Goal: Transaction & Acquisition: Book appointment/travel/reservation

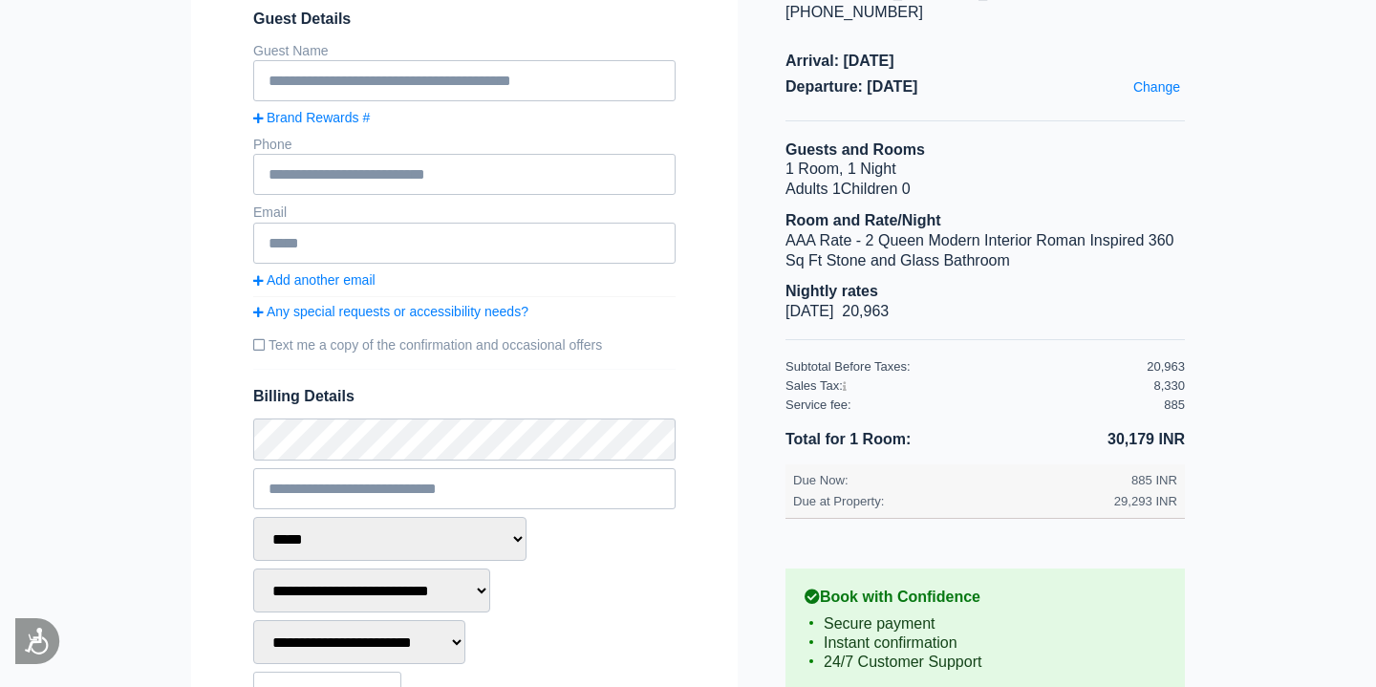
scroll to position [425, 0]
type input "***"
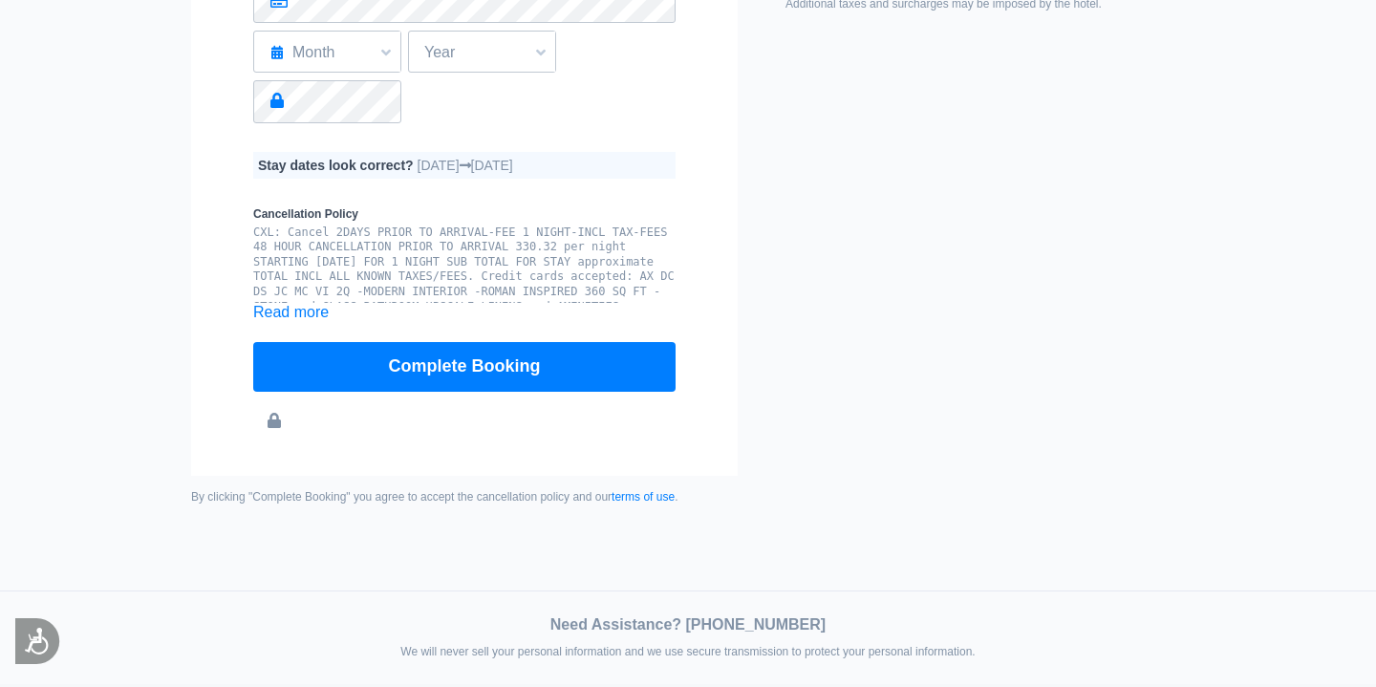
scroll to position [1175, 0]
click at [304, 313] on link "Read more" at bounding box center [290, 312] width 75 height 16
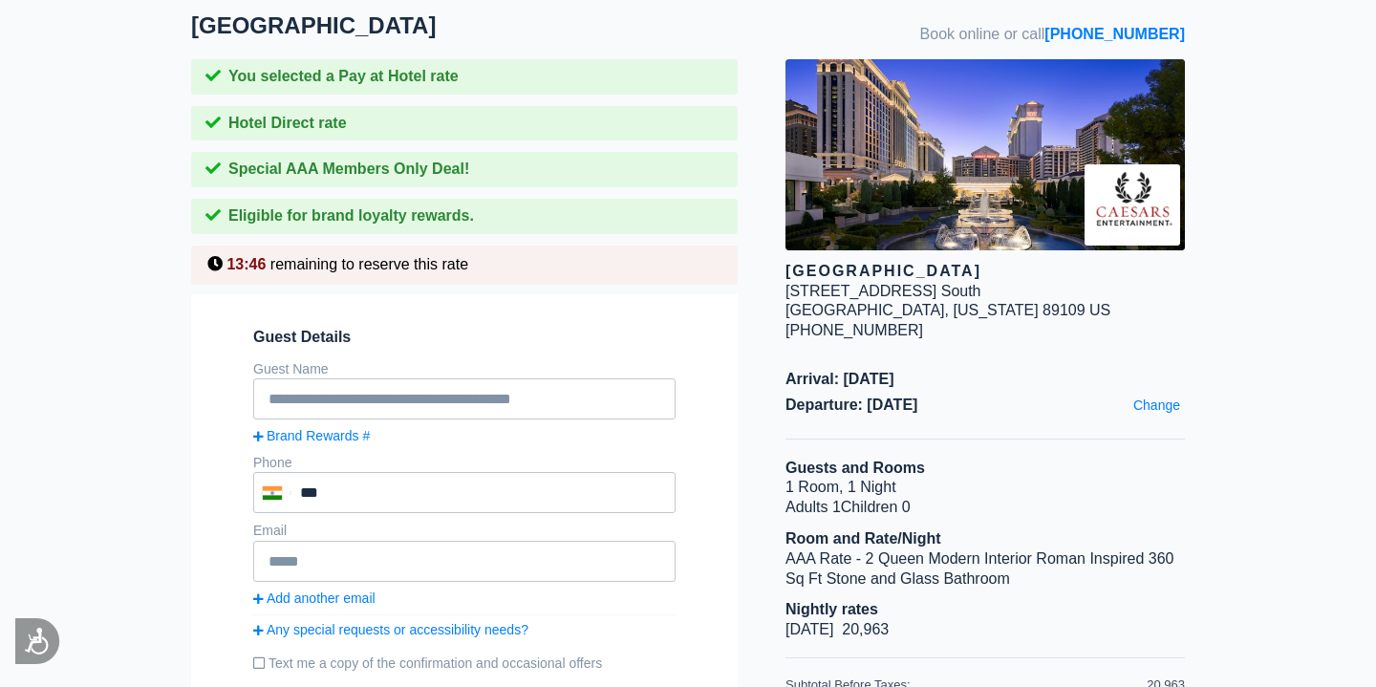
scroll to position [0, 0]
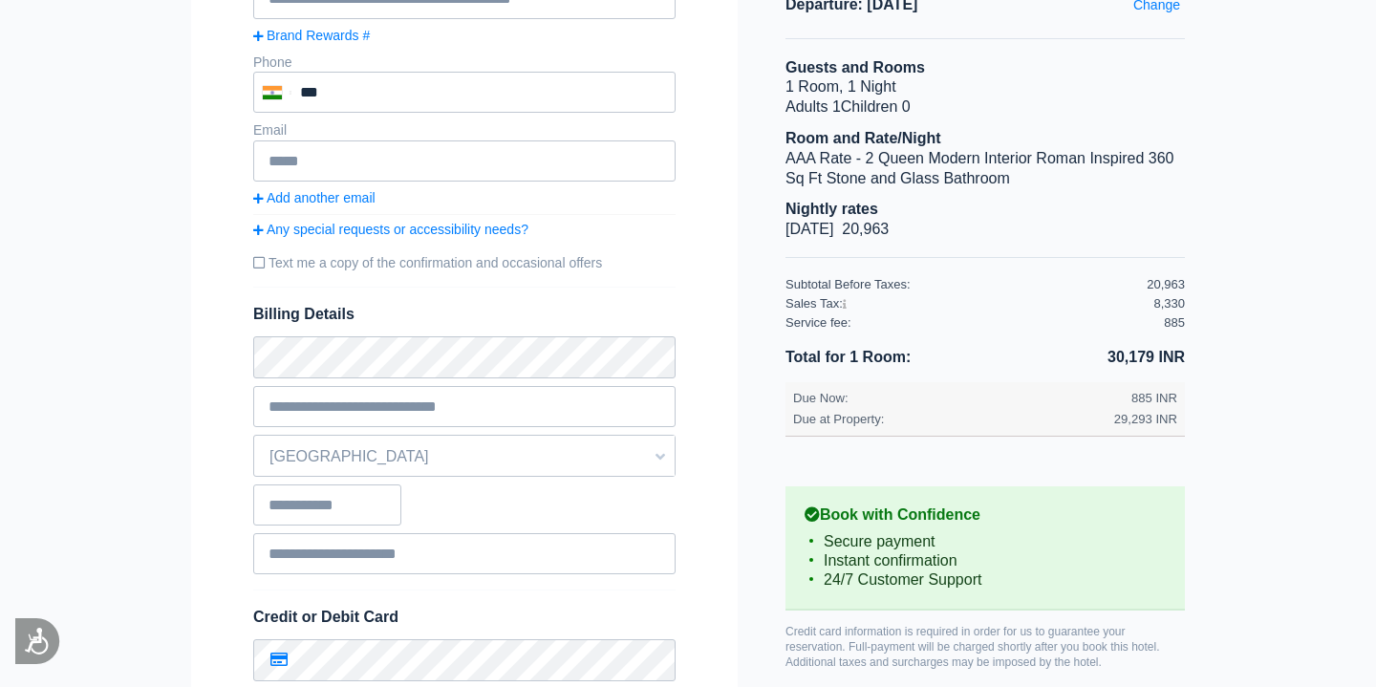
scroll to position [509, 0]
